Goal: Transaction & Acquisition: Purchase product/service

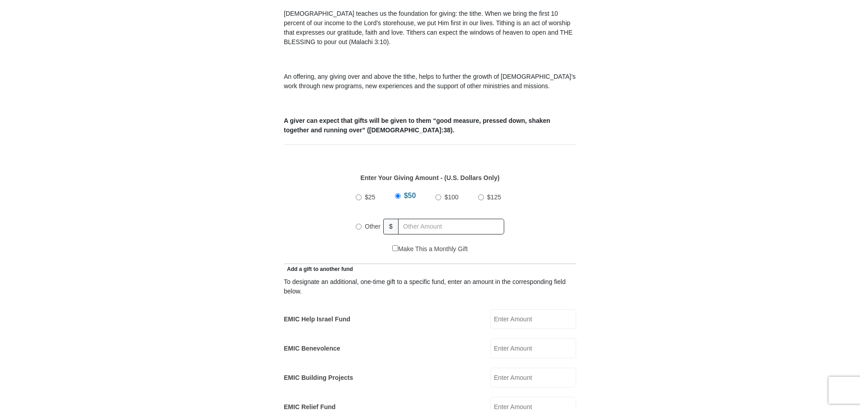
scroll to position [279, 0]
click at [360, 217] on div "Other" at bounding box center [370, 224] width 28 height 20
click at [362, 214] on label "Other" at bounding box center [373, 224] width 22 height 20
click at [362, 221] on input "Other" at bounding box center [359, 224] width 6 height 6
radio input "true"
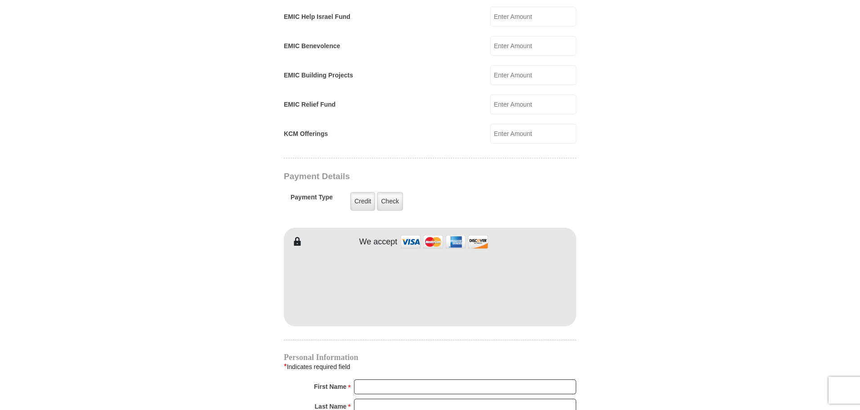
scroll to position [583, 0]
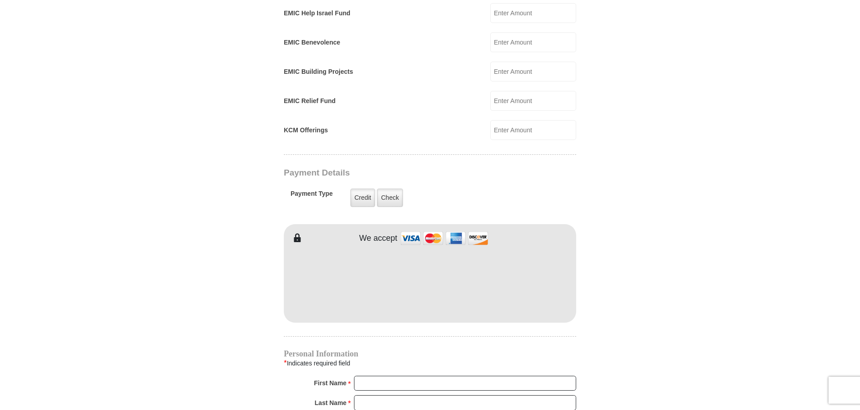
type input "130"
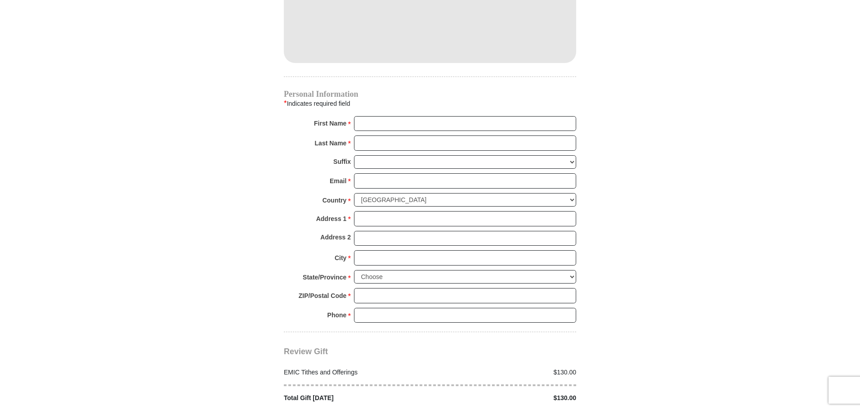
scroll to position [873, 0]
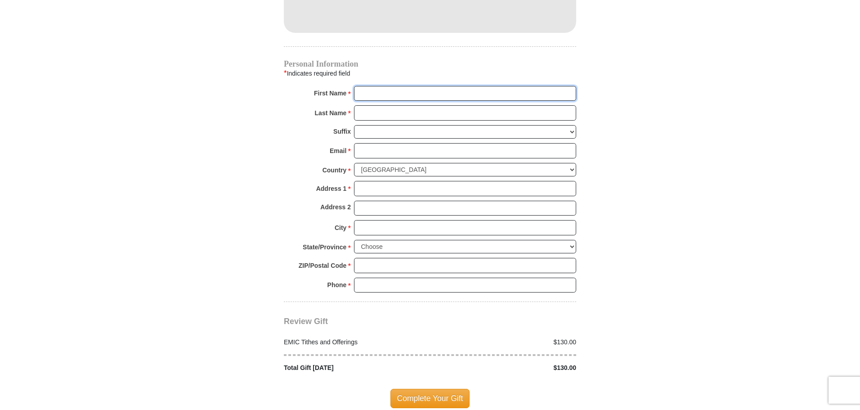
click at [388, 86] on input "First Name *" at bounding box center [465, 93] width 222 height 15
type input "Ron and Lydia"
click at [391, 105] on input "Last Name *" at bounding box center [465, 112] width 222 height 15
type input "Usry"
click at [372, 143] on input "Email *" at bounding box center [465, 150] width 222 height 15
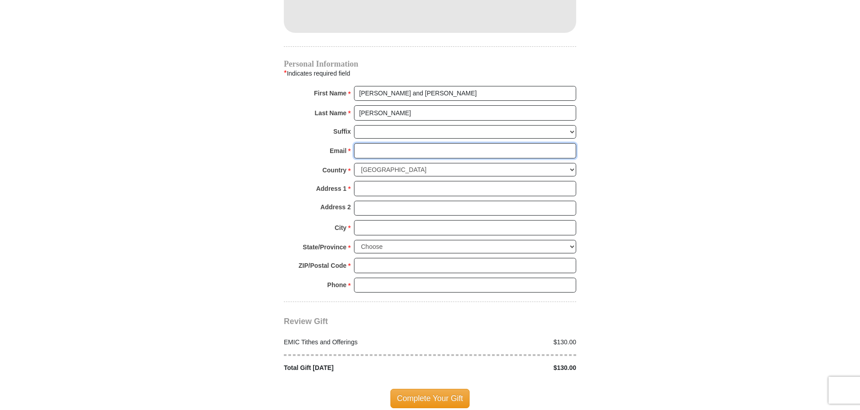
type input "rlkusry@verizon.net"
type input "14920 Dos Palmas Rd"
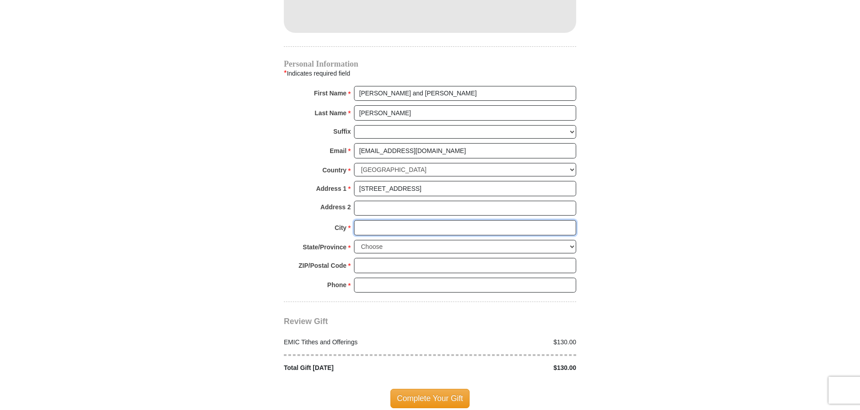
type input "Victorville"
select select "CA"
type input "92392"
type input "7604136307"
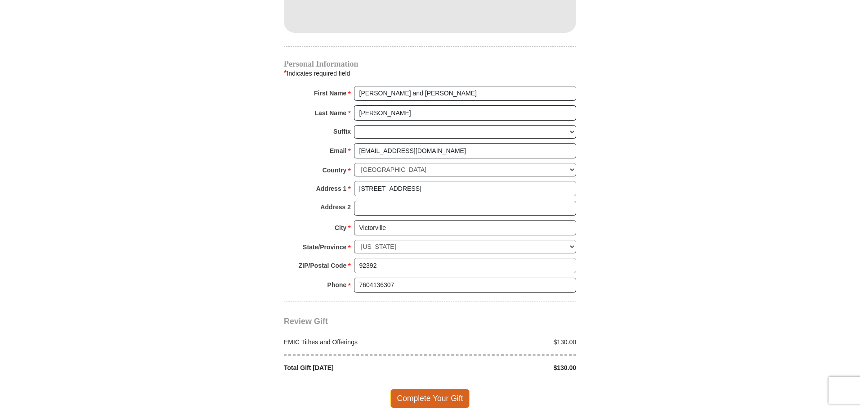
click at [440, 389] on span "Complete Your Gift" at bounding box center [431, 398] width 80 height 19
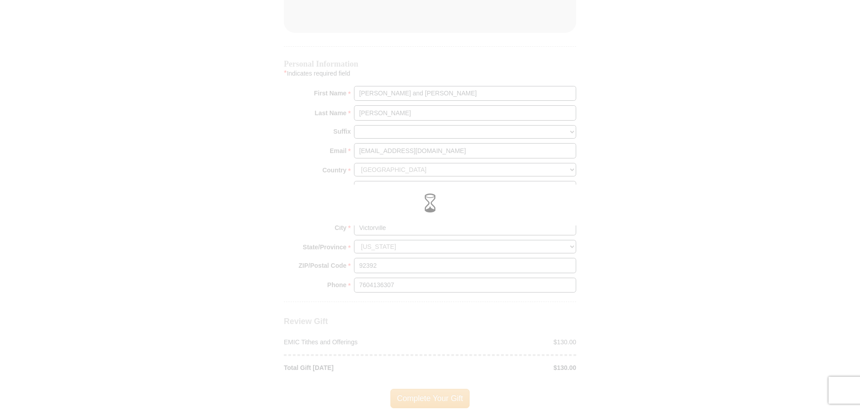
scroll to position [879, 0]
